Goal: Information Seeking & Learning: Learn about a topic

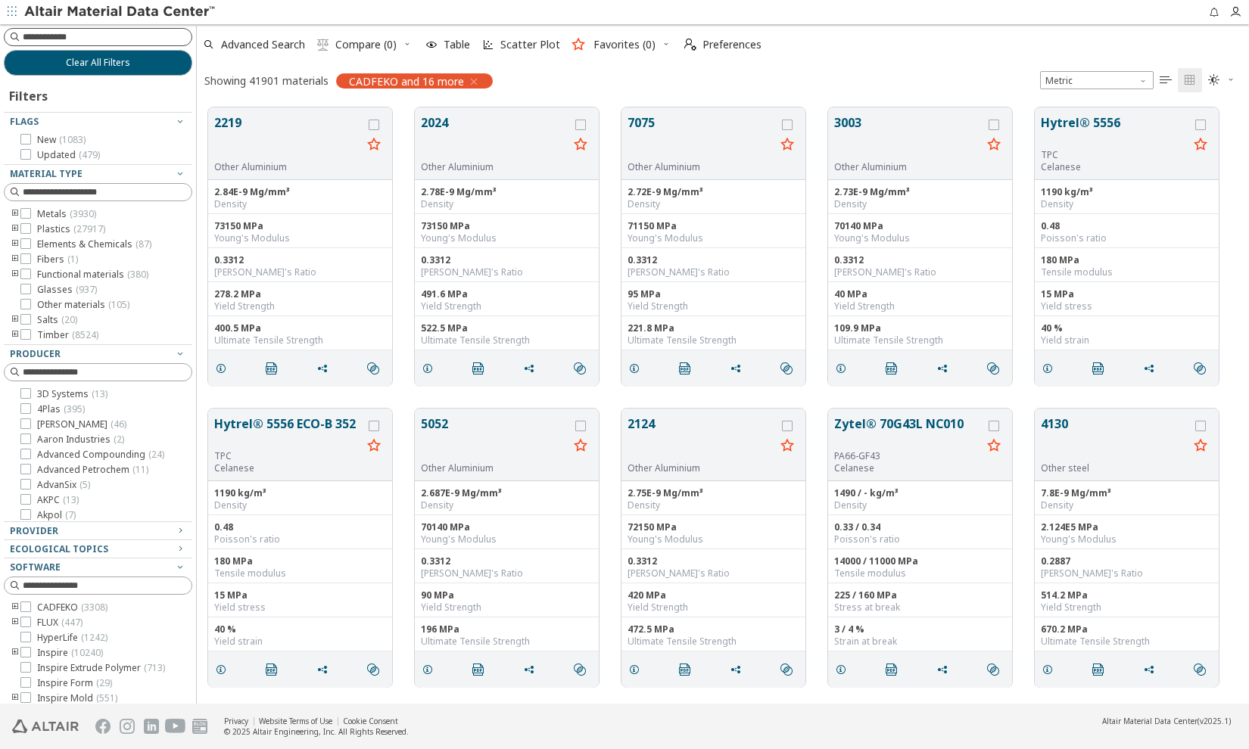
scroll to position [10, 11]
click at [64, 39] on input at bounding box center [99, 37] width 185 height 17
type input "********"
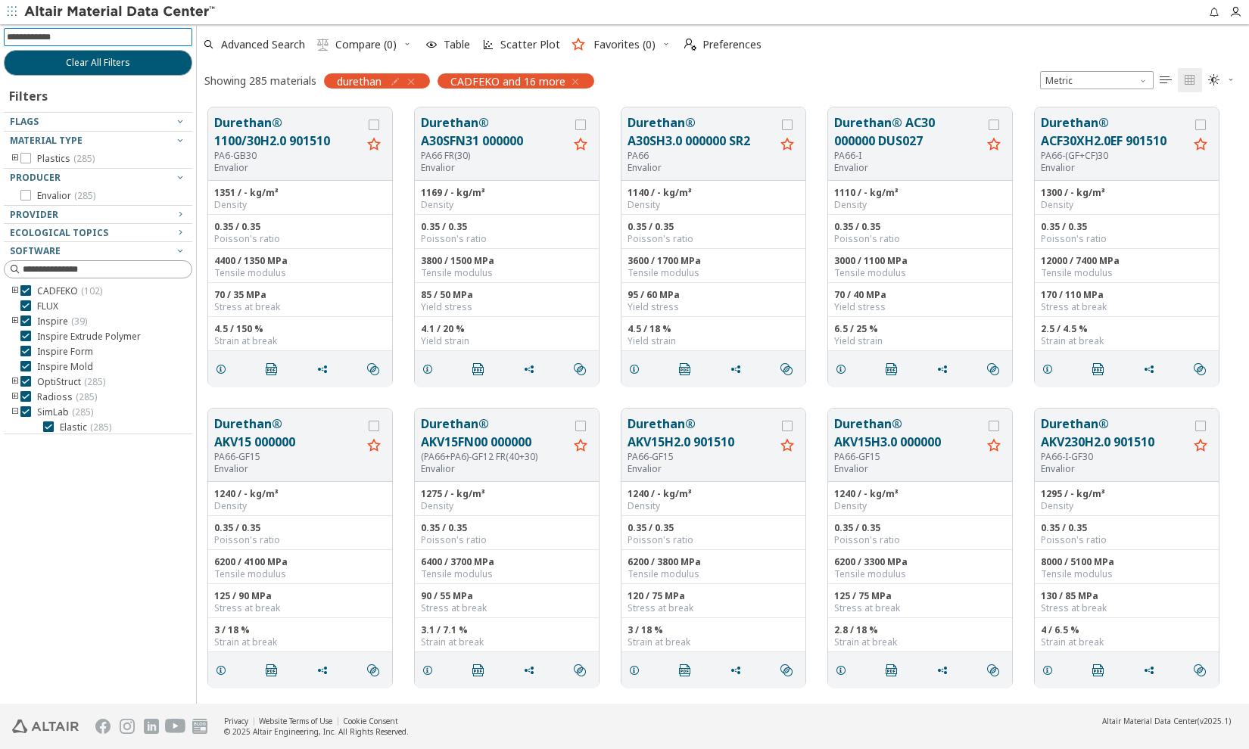
click at [61, 36] on input at bounding box center [99, 37] width 185 height 17
type input "****"
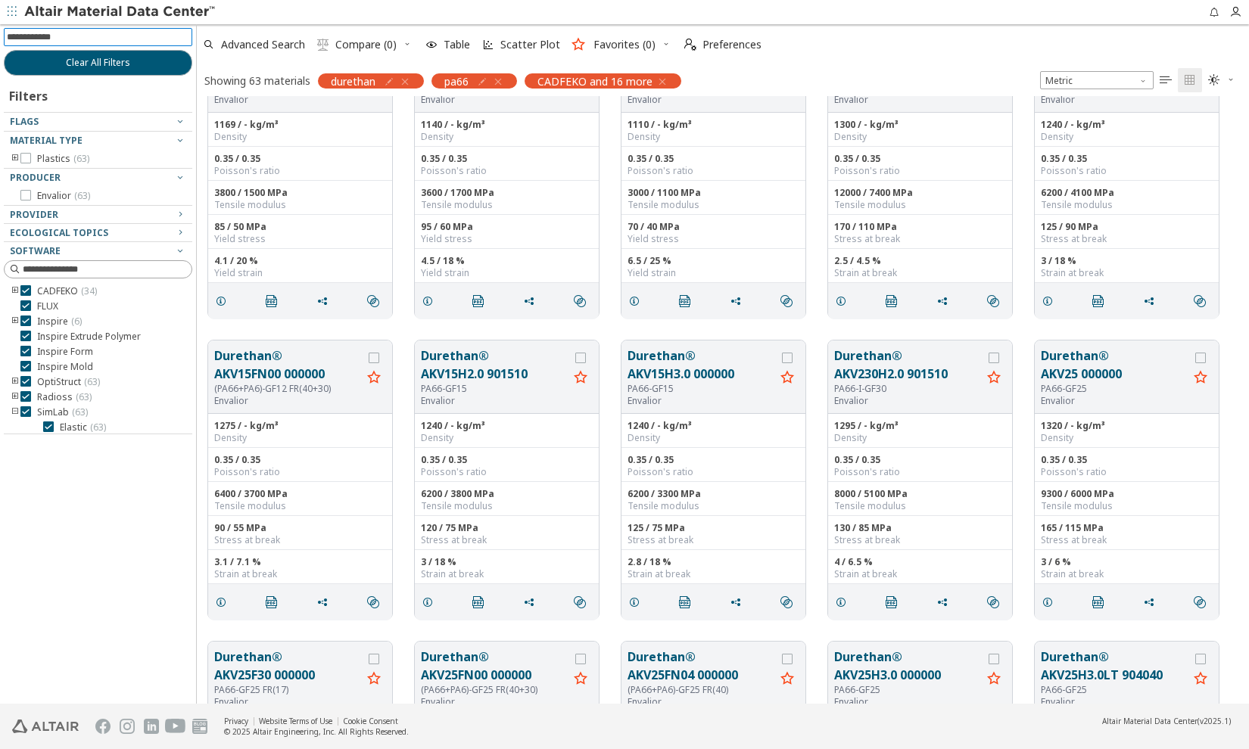
scroll to position [68, 0]
click at [474, 373] on button "Durethan® AKV15H2.0 901510" at bounding box center [495, 365] width 148 height 36
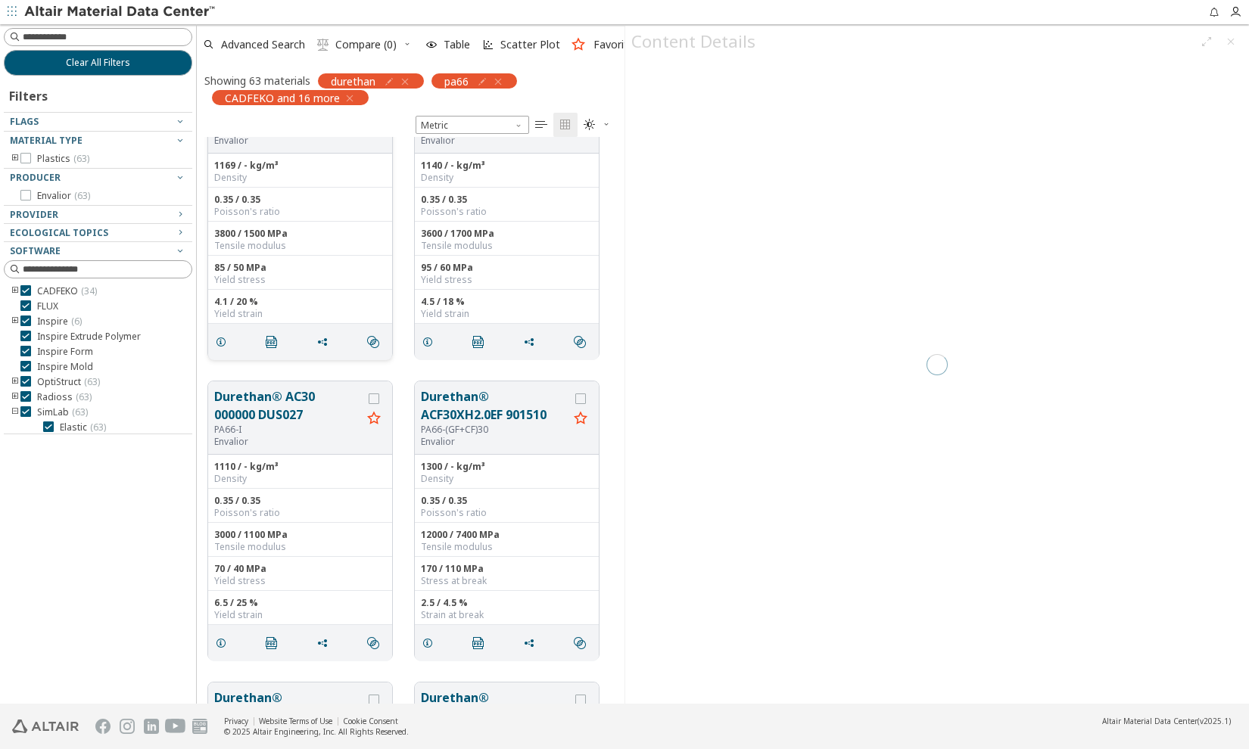
scroll to position [11, 11]
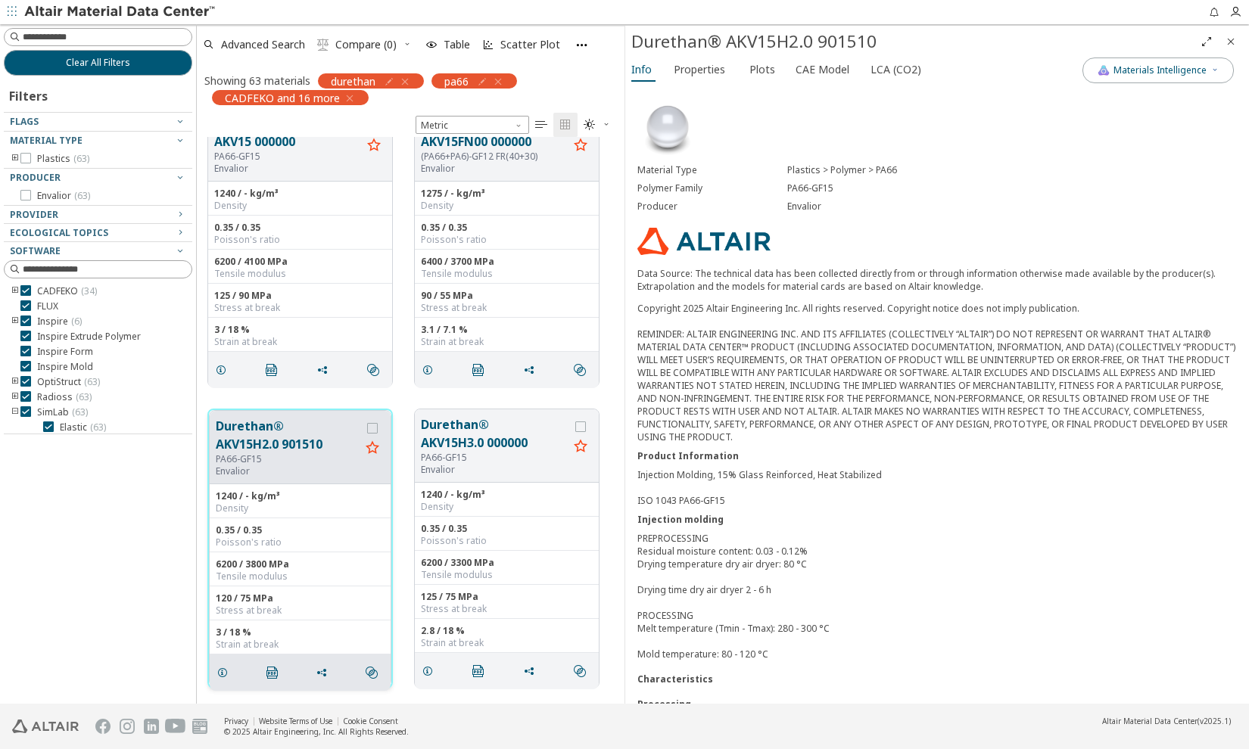
click at [286, 441] on button "Durethan® AKV15H2.0 901510" at bounding box center [288, 435] width 145 height 36
click at [686, 64] on span "Properties" at bounding box center [698, 70] width 51 height 24
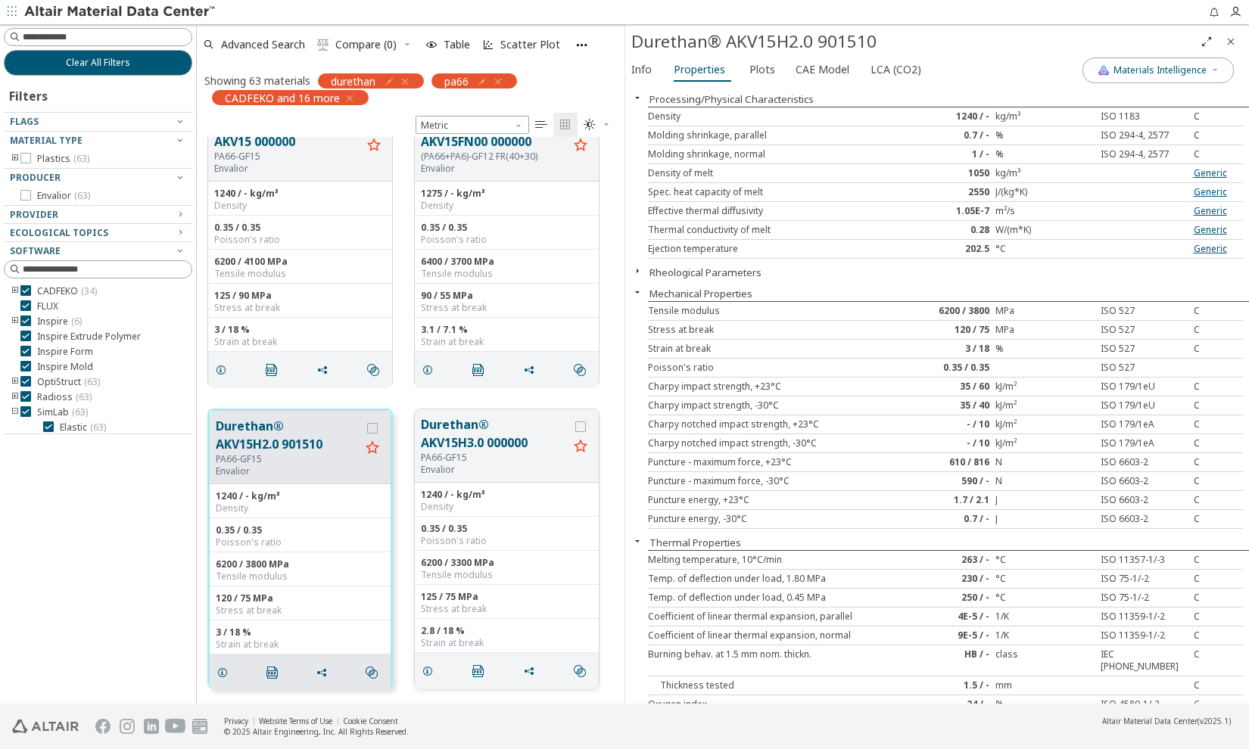
click at [460, 438] on button "Durethan® AKV15H3.0 000000" at bounding box center [495, 433] width 148 height 36
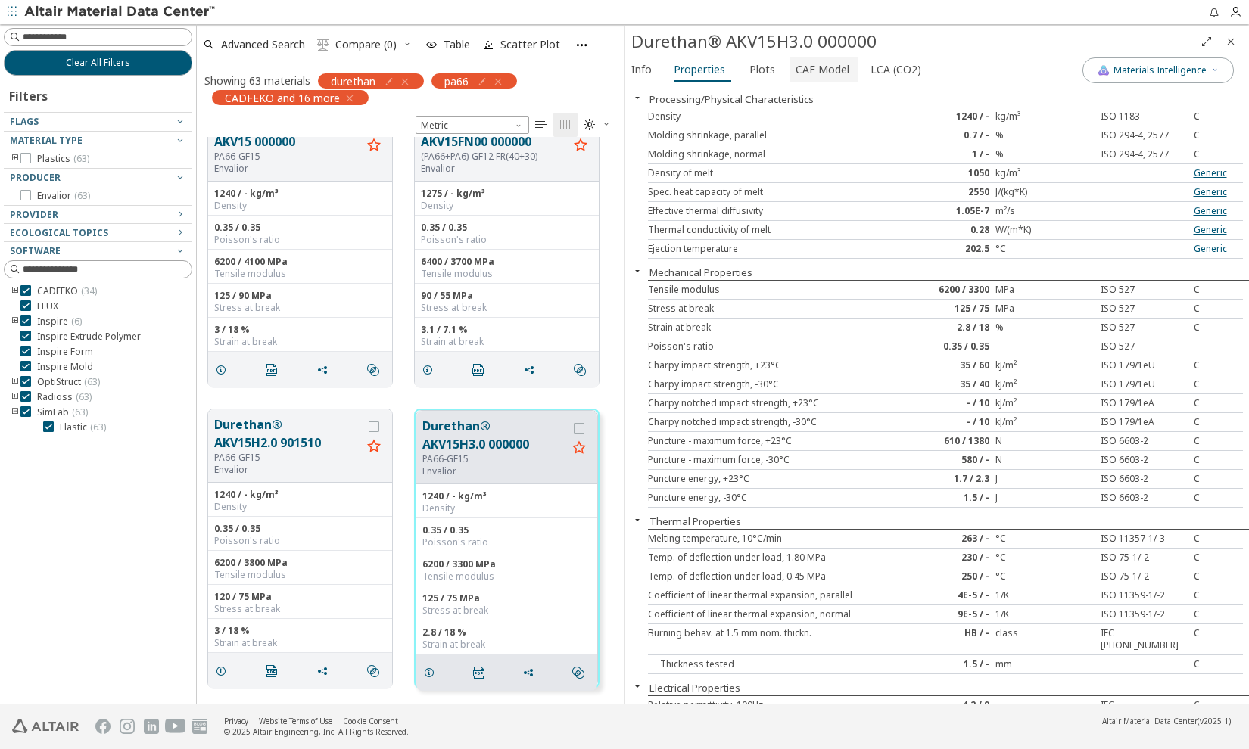
click at [837, 67] on span "CAE Model" at bounding box center [822, 70] width 54 height 24
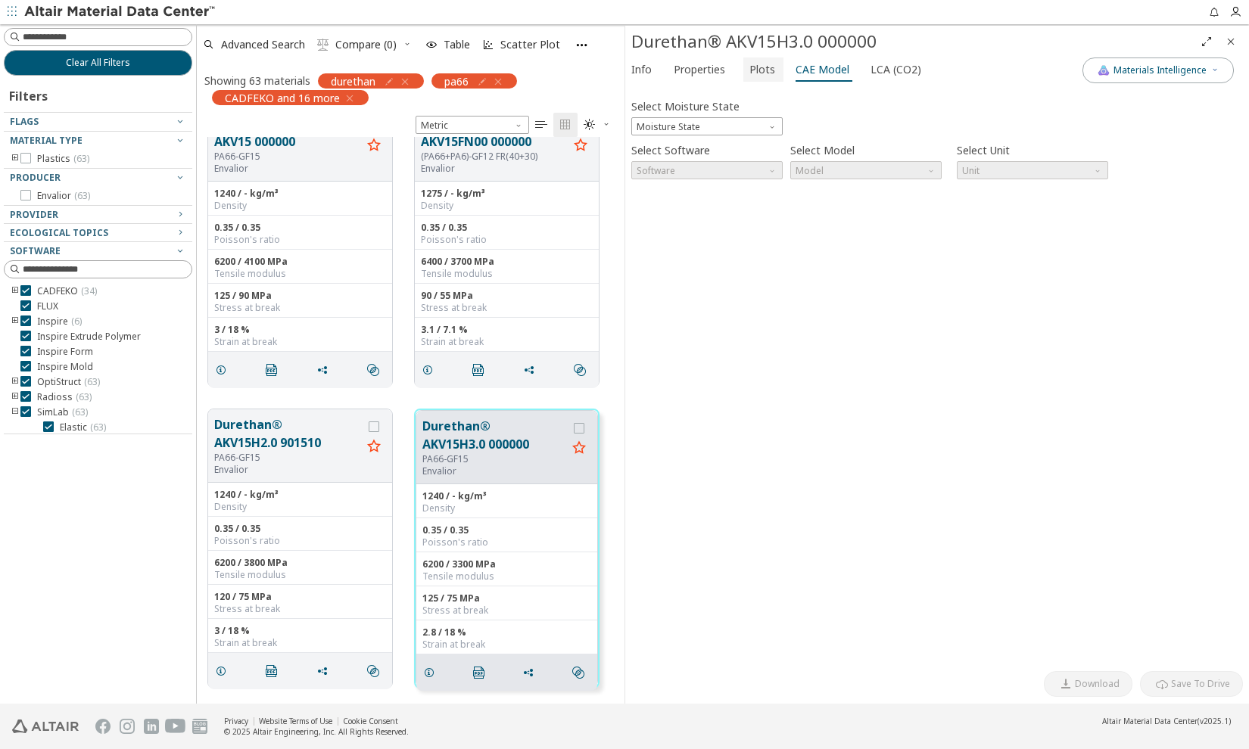
click at [756, 70] on span "Plots" at bounding box center [762, 70] width 26 height 24
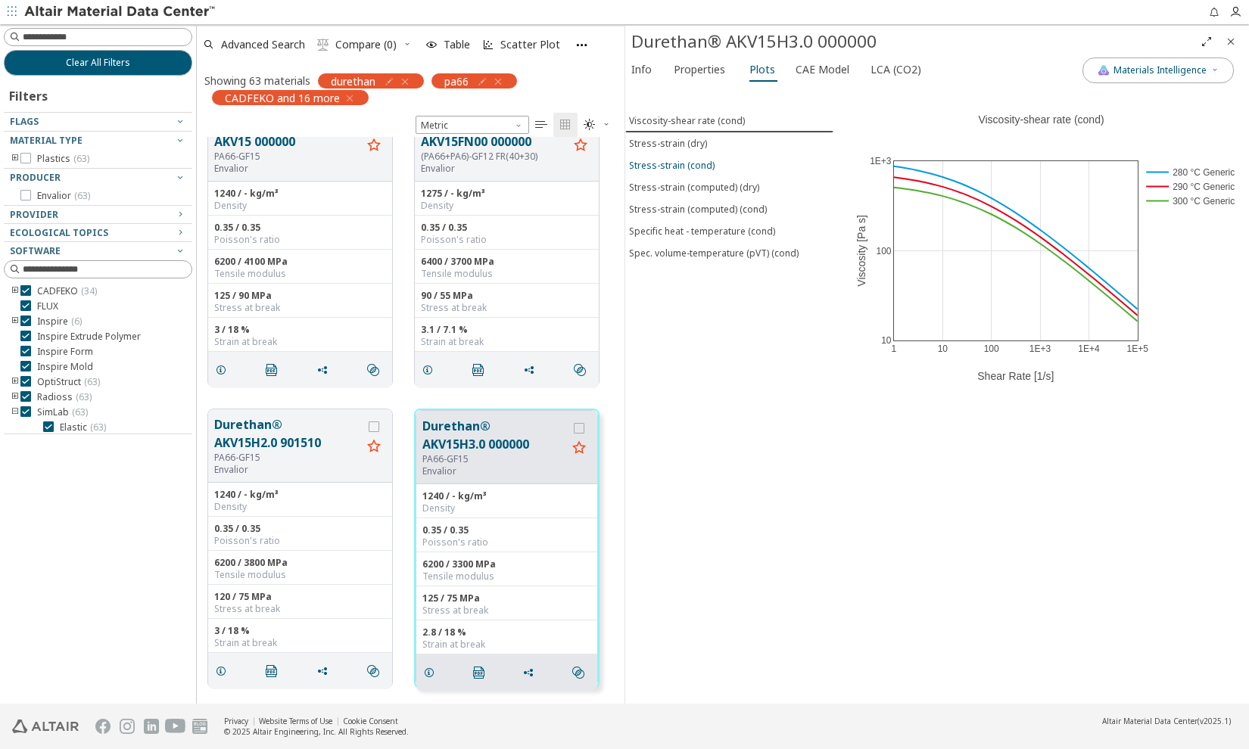
click at [677, 166] on div "Stress-strain (cond)" at bounding box center [672, 165] width 86 height 13
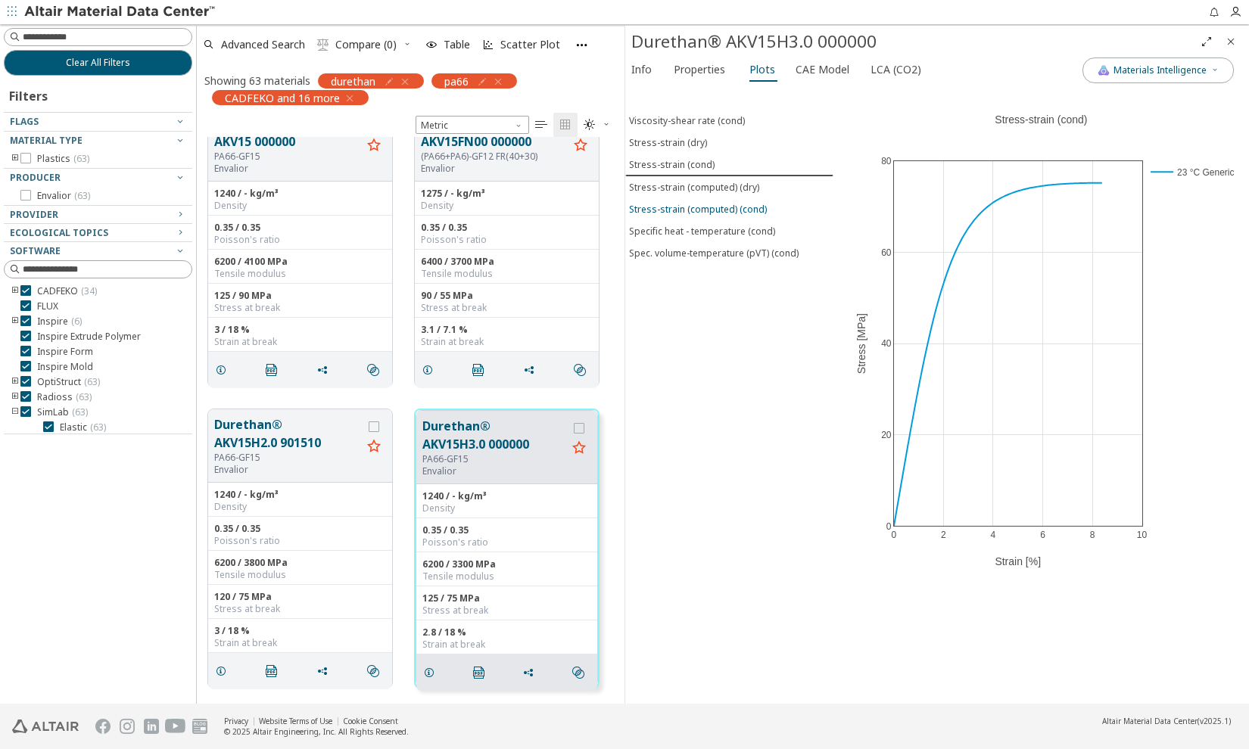
click at [683, 207] on div "Stress-strain (computed) (cond)" at bounding box center [698, 209] width 138 height 13
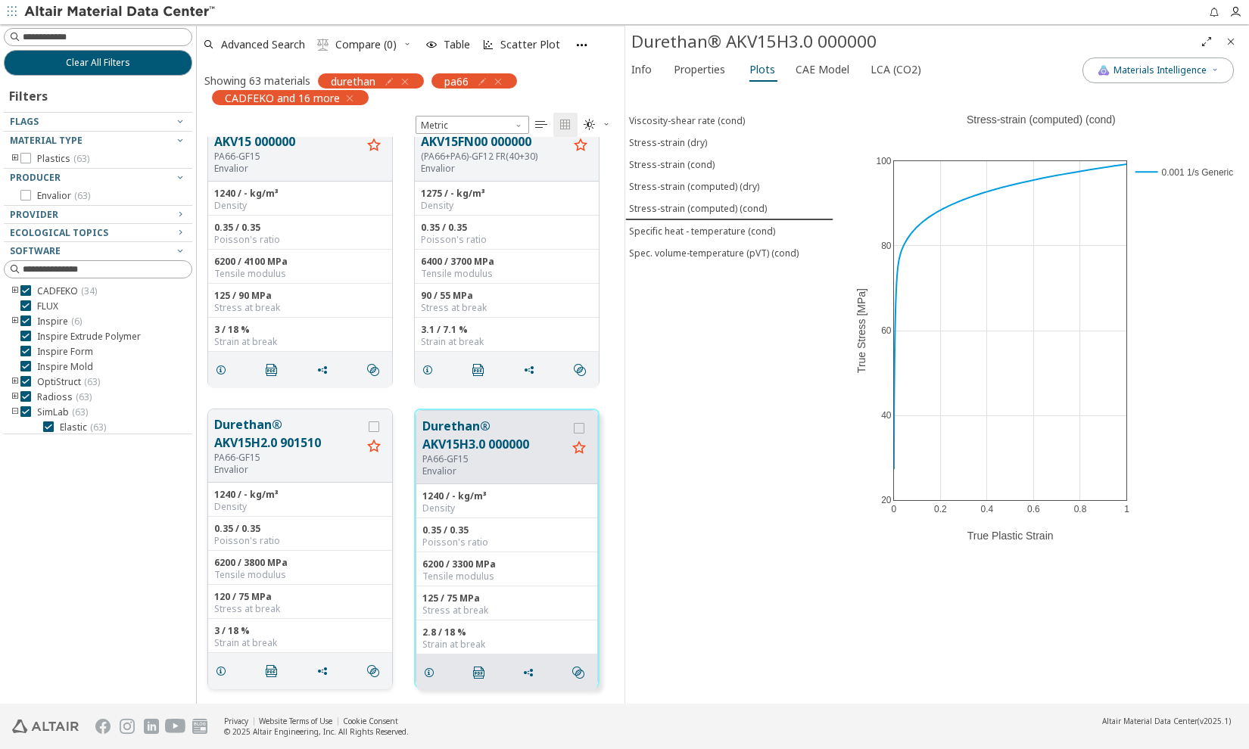
click at [363, 531] on div "0.35 / 0.35" at bounding box center [300, 529] width 172 height 12
click at [340, 539] on div "Poisson's ratio" at bounding box center [300, 541] width 172 height 12
click at [279, 436] on button "Durethan® AKV15H2.0 901510" at bounding box center [288, 433] width 148 height 36
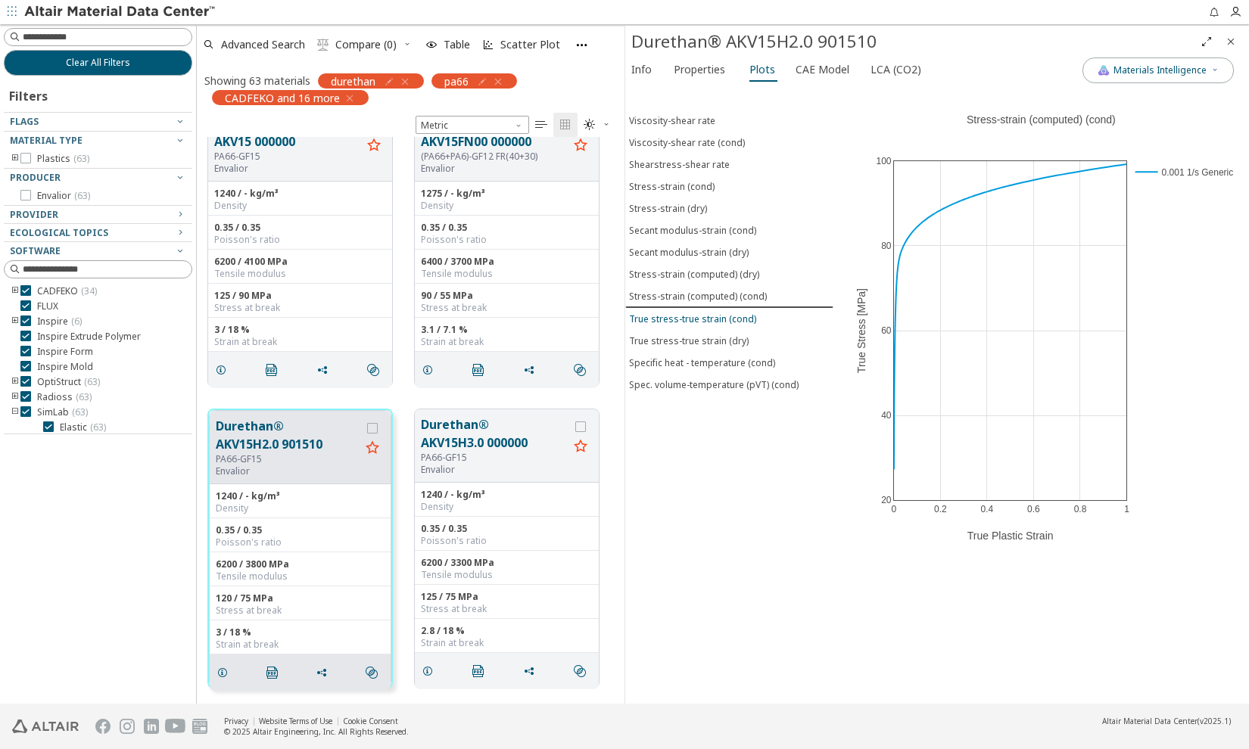
click at [711, 318] on div "True stress-true strain (cond)" at bounding box center [692, 319] width 127 height 13
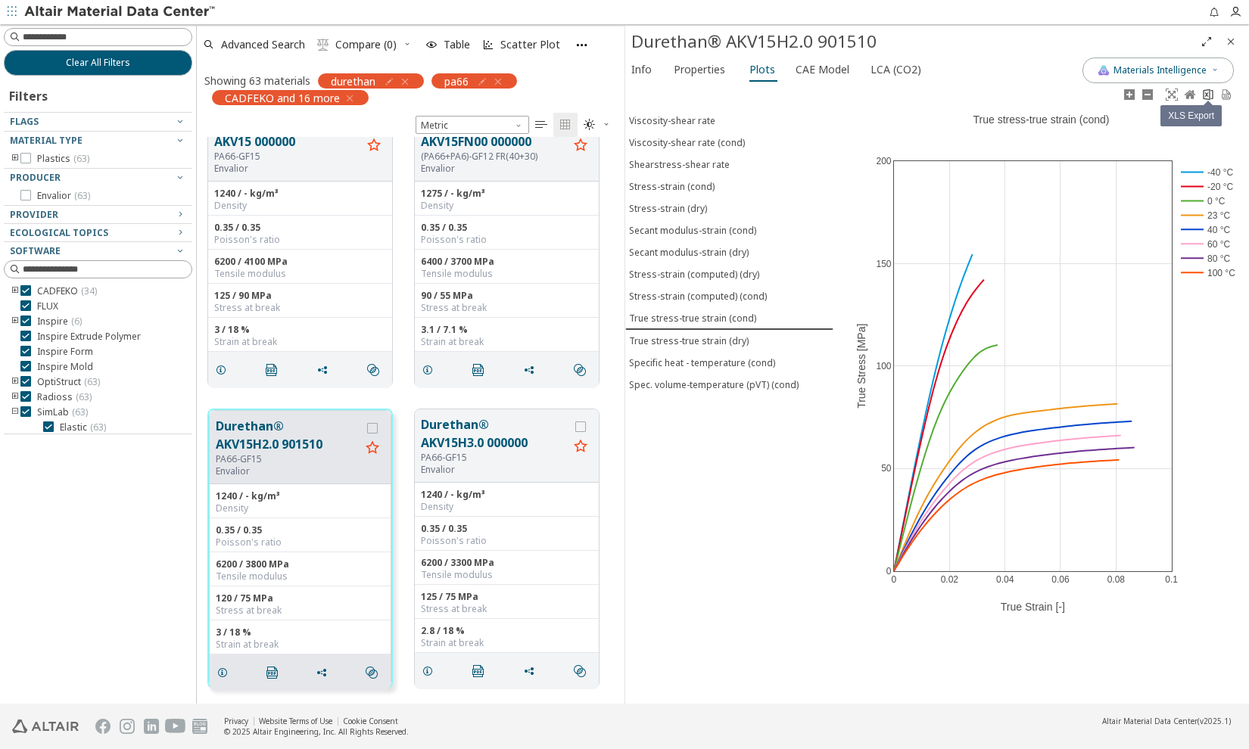
click at [1205, 100] on icon at bounding box center [1207, 94] width 10 height 11
click at [724, 67] on span "Properties" at bounding box center [702, 70] width 58 height 24
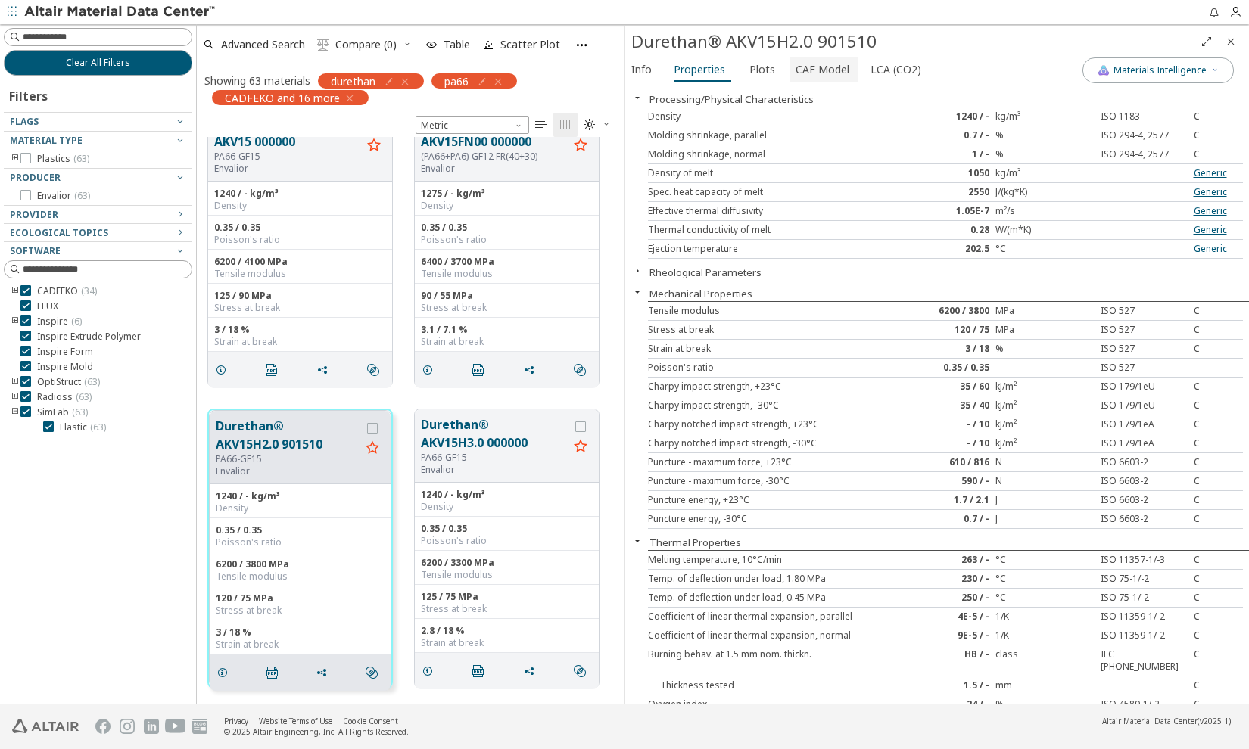
click at [812, 66] on span "CAE Model" at bounding box center [822, 70] width 54 height 24
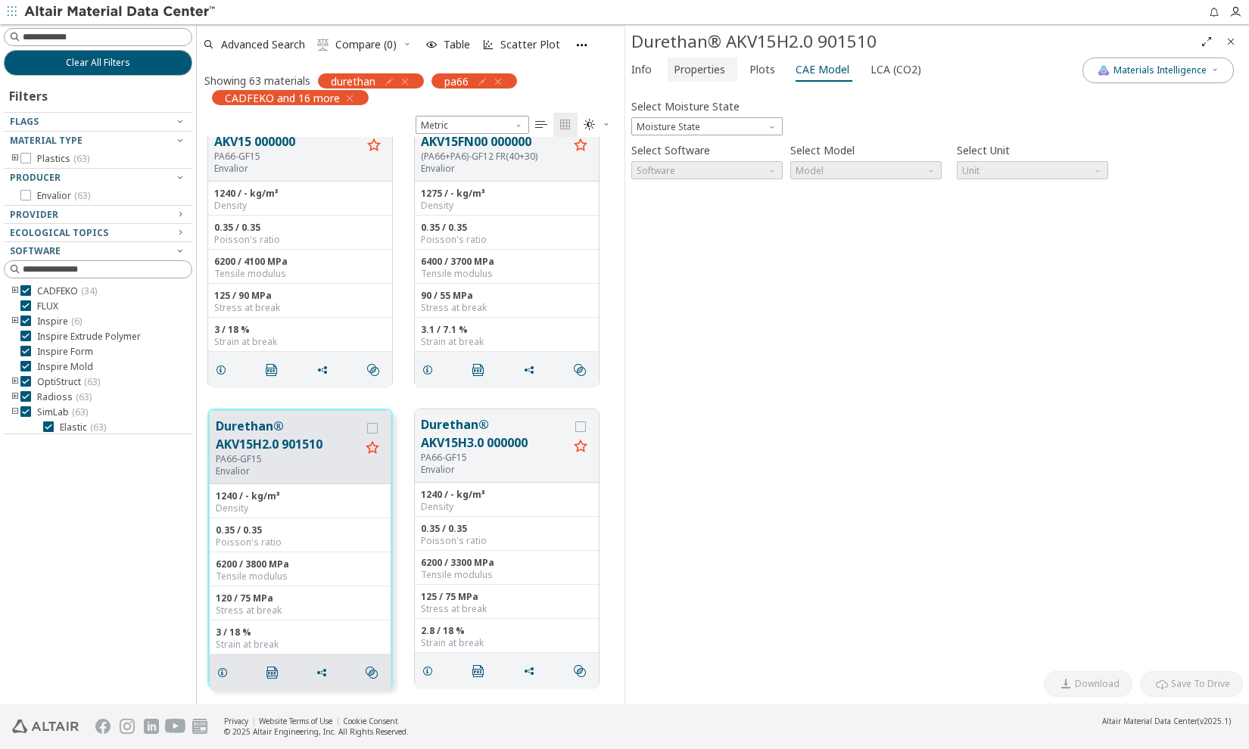
click at [689, 66] on span "Properties" at bounding box center [698, 70] width 51 height 24
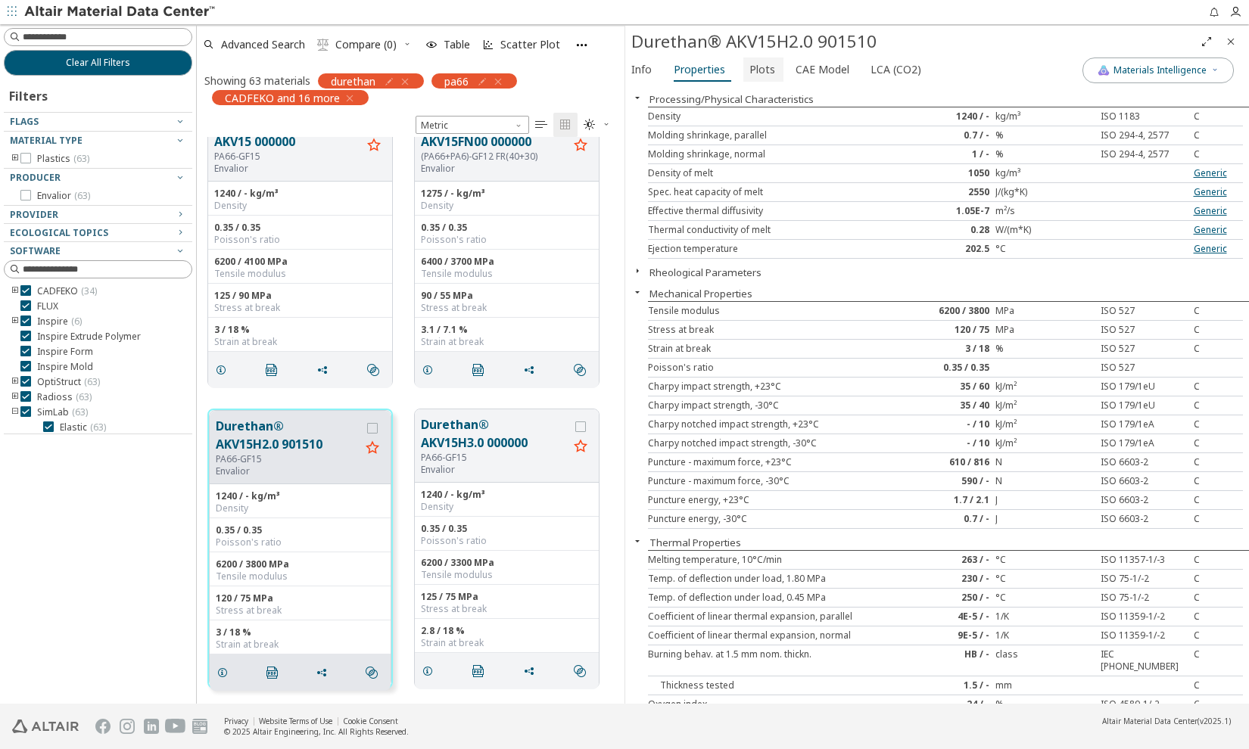
click at [743, 70] on button "Plots" at bounding box center [763, 70] width 40 height 24
